Goal: Complete application form

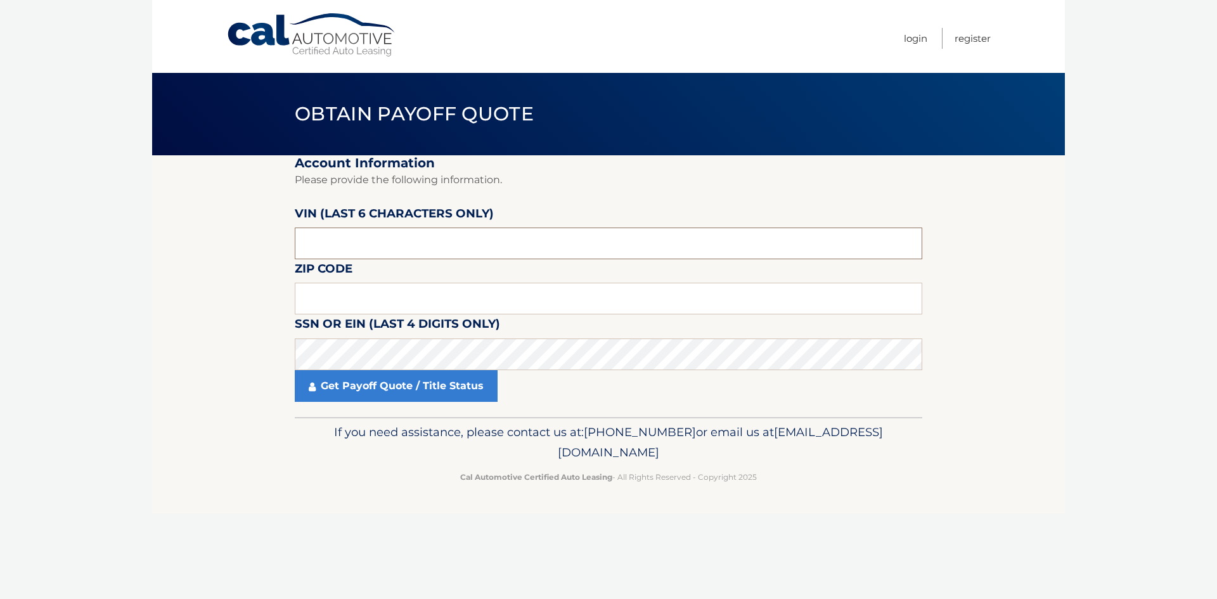
click at [331, 247] on input "text" at bounding box center [609, 244] width 628 height 32
click at [359, 242] on input "text" at bounding box center [609, 244] width 628 height 32
click at [370, 300] on input "text" at bounding box center [609, 299] width 628 height 32
click at [339, 314] on input "text" at bounding box center [609, 299] width 628 height 32
type input "33433"
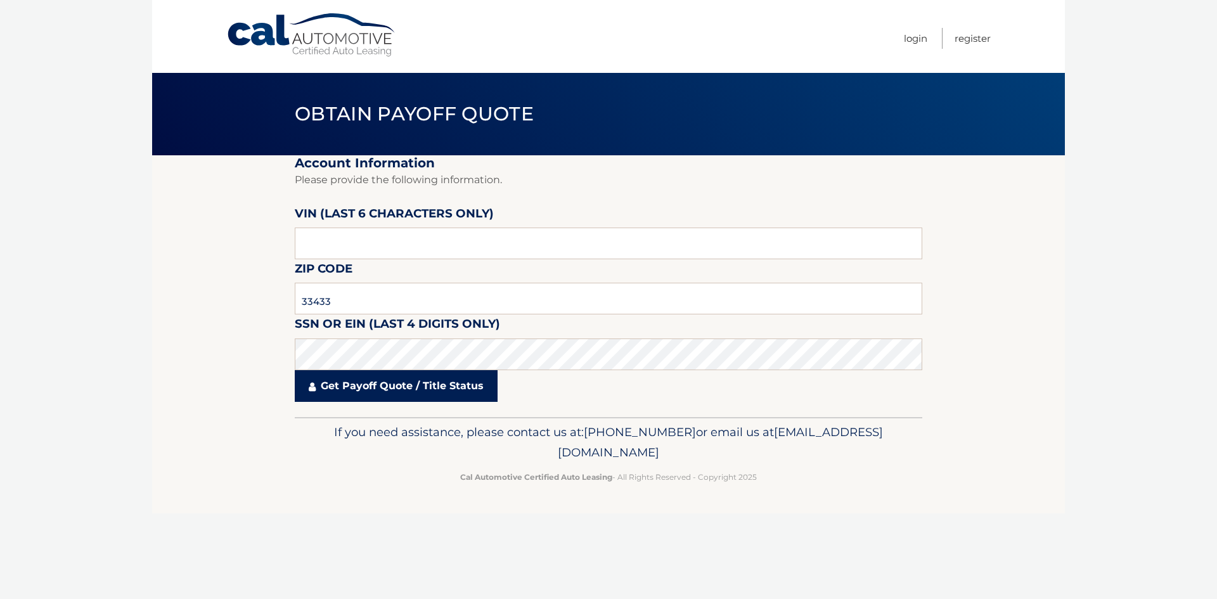
click at [399, 393] on link "Get Payoff Quote / Title Status" at bounding box center [396, 386] width 203 height 32
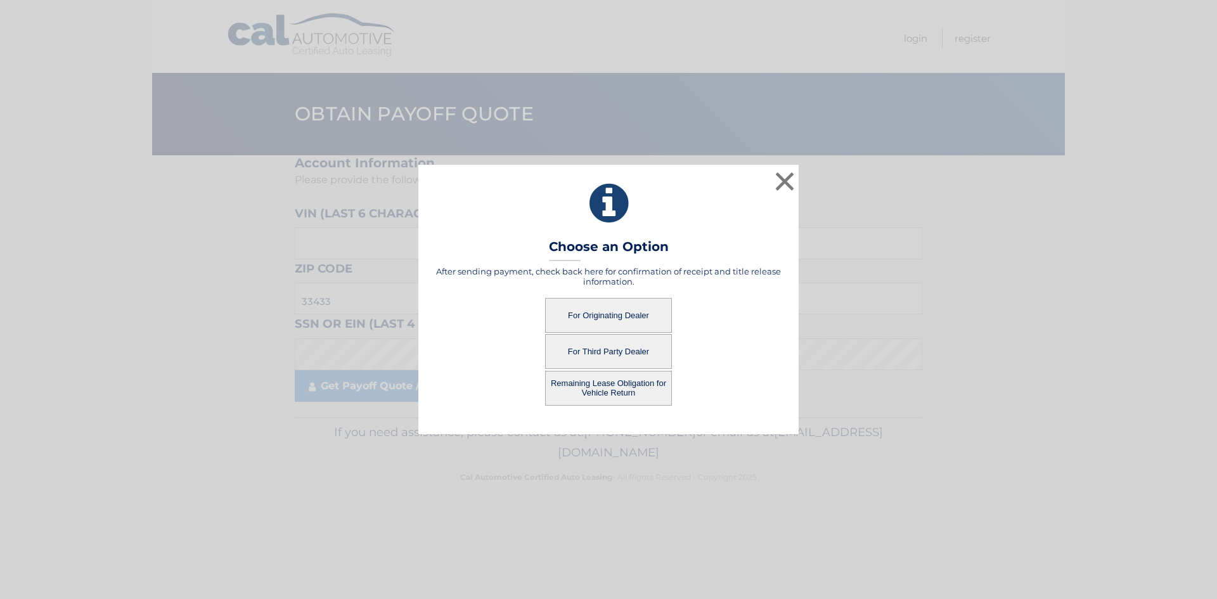
click at [632, 306] on button "For Originating Dealer" at bounding box center [608, 315] width 127 height 35
click at [618, 322] on button "For Originating Dealer" at bounding box center [608, 315] width 127 height 35
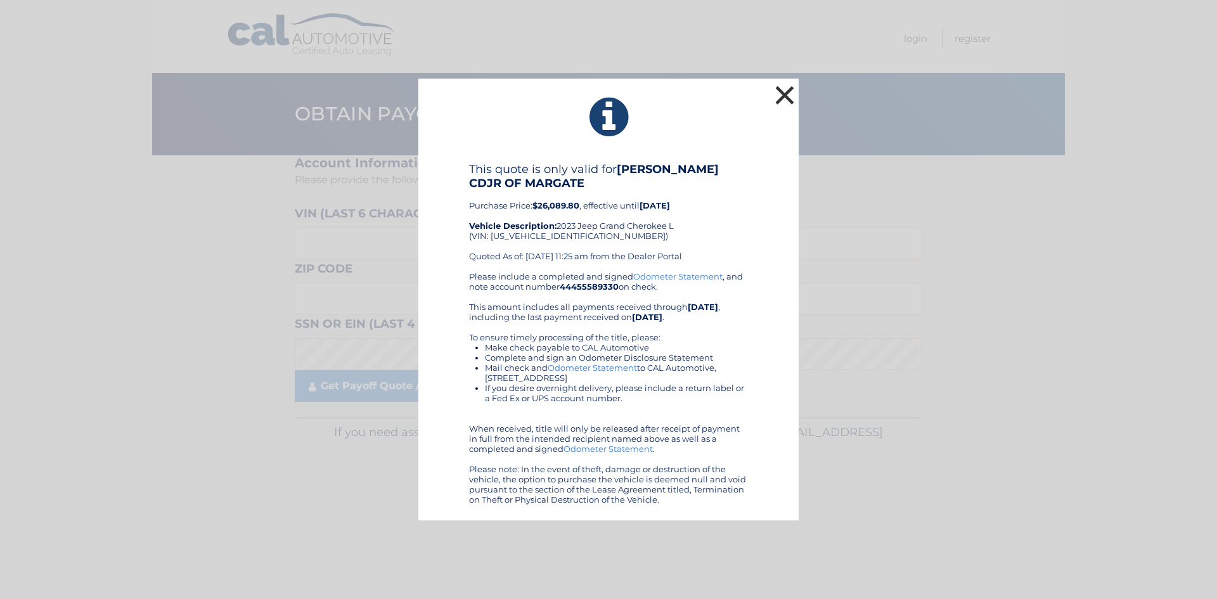
click at [783, 103] on button "×" at bounding box center [784, 94] width 25 height 25
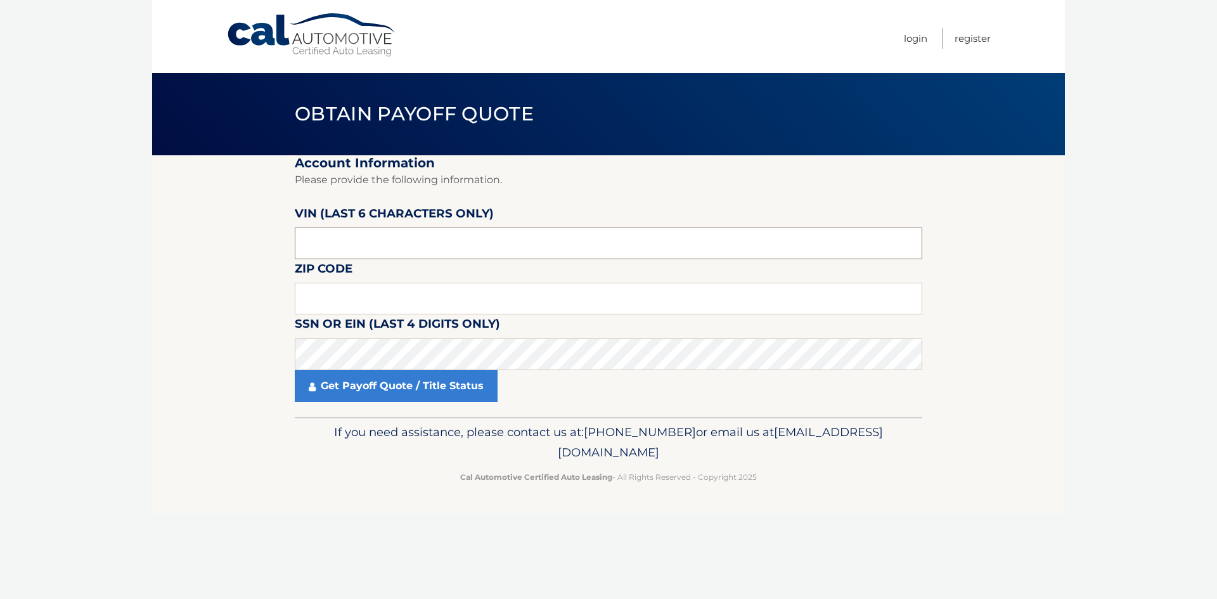
click at [405, 243] on input "text" at bounding box center [609, 244] width 628 height 32
